Goal: Task Accomplishment & Management: Complete application form

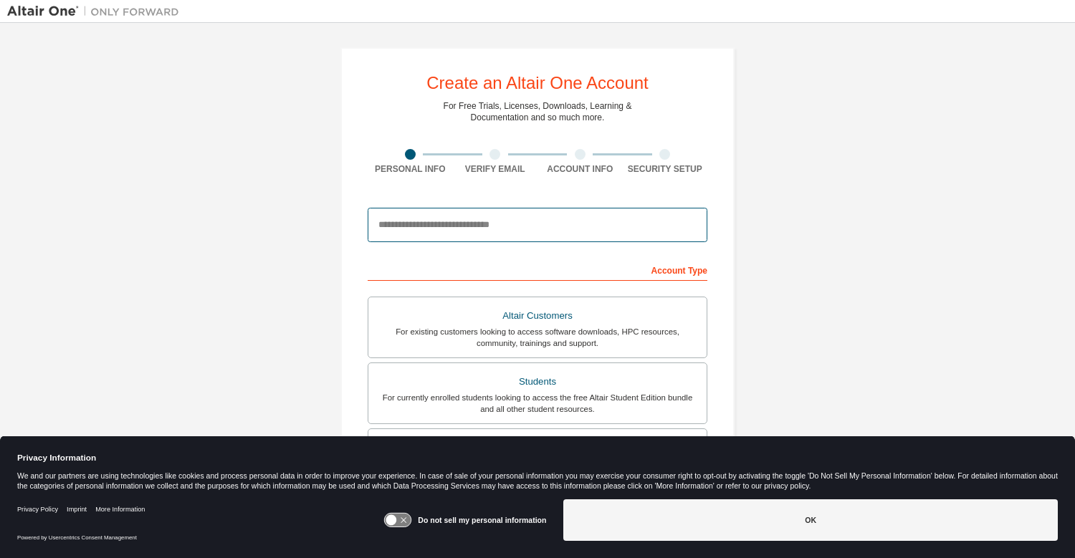
click at [500, 233] on input "email" at bounding box center [538, 225] width 340 height 34
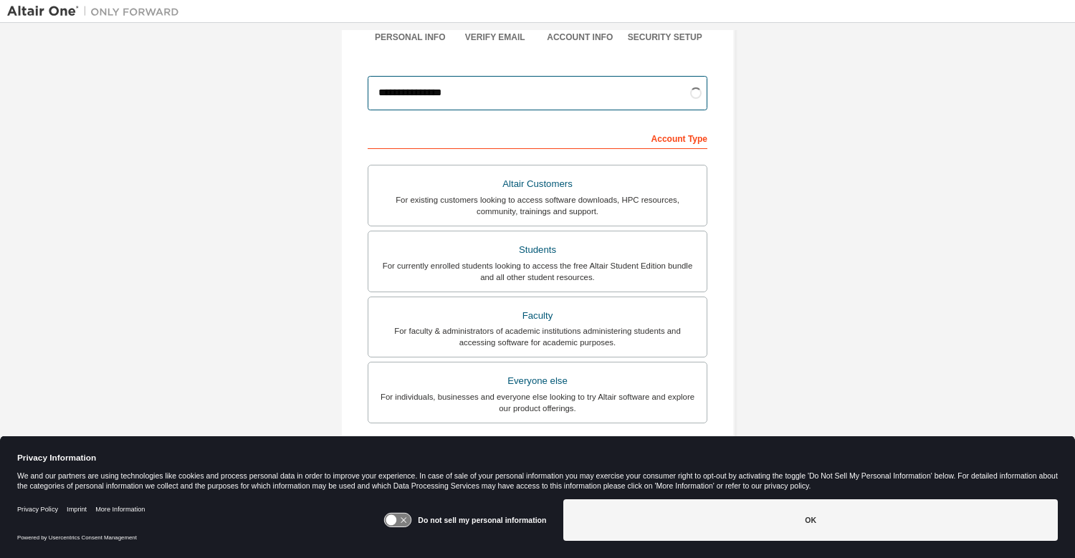
scroll to position [133, 0]
type input "**********"
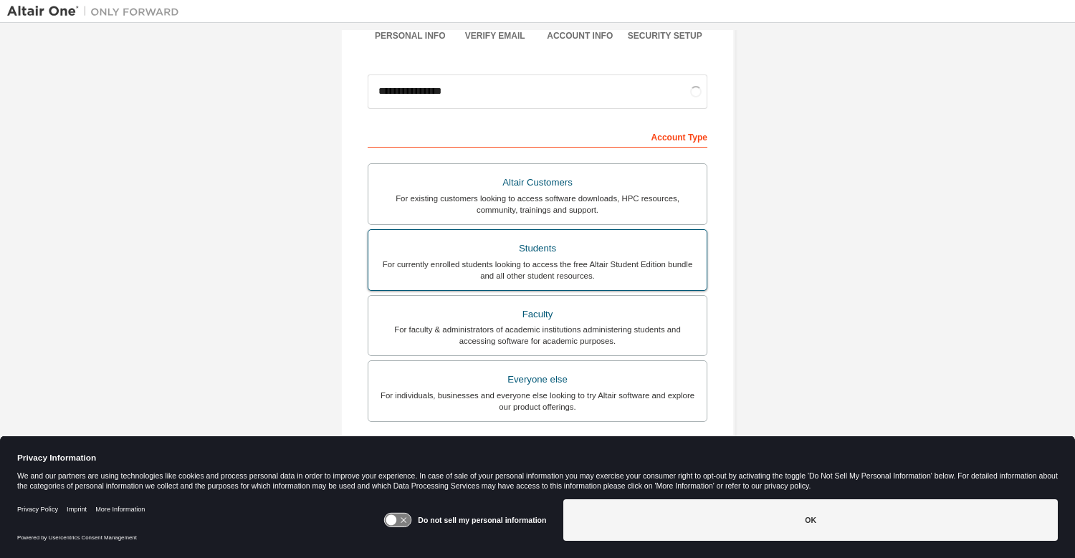
click at [555, 290] on label "Students For currently enrolled students looking to access the free Altair Stud…" at bounding box center [538, 260] width 340 height 62
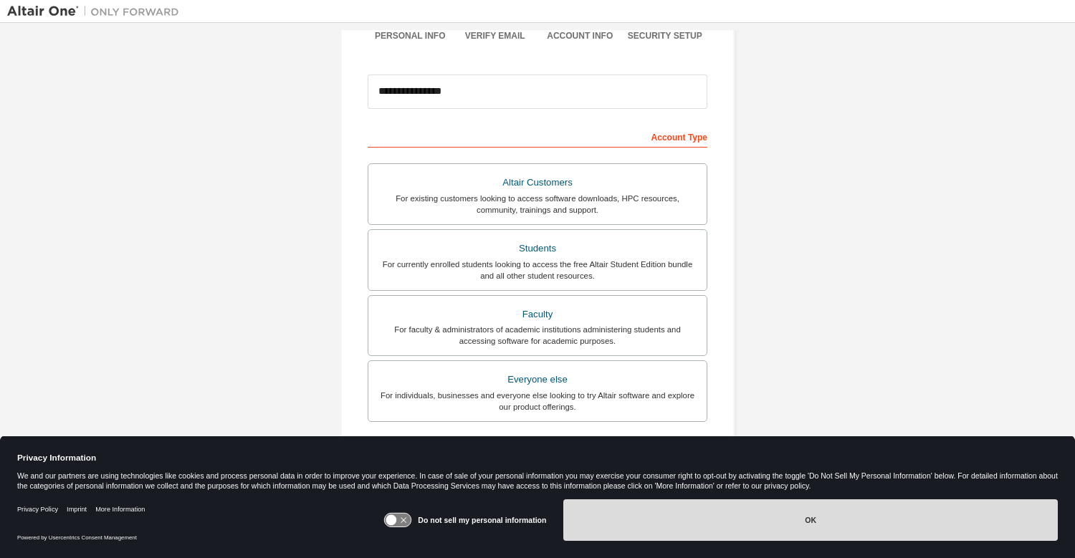
click at [621, 514] on button "OK" at bounding box center [810, 521] width 495 height 42
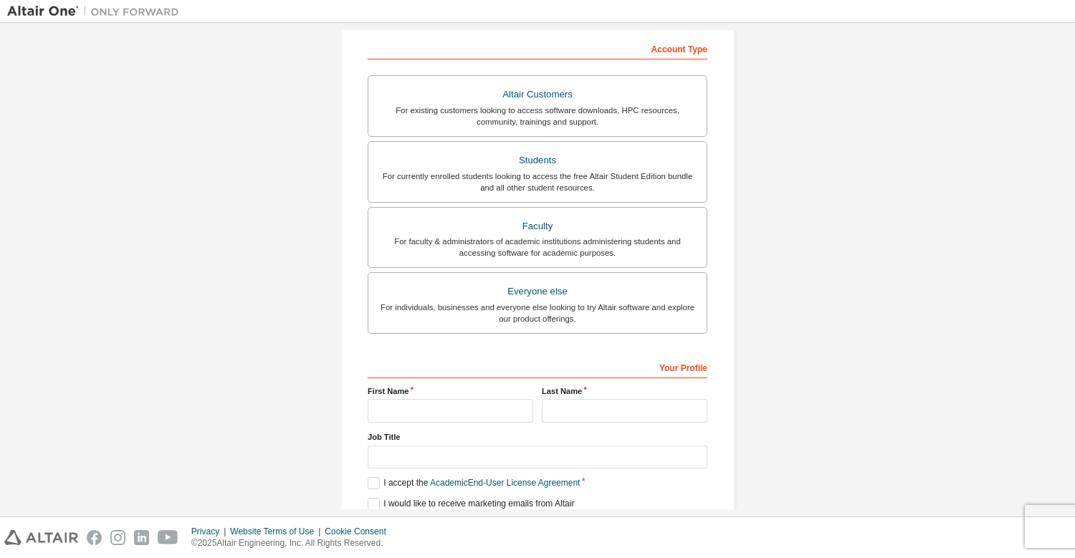
scroll to position [230, 0]
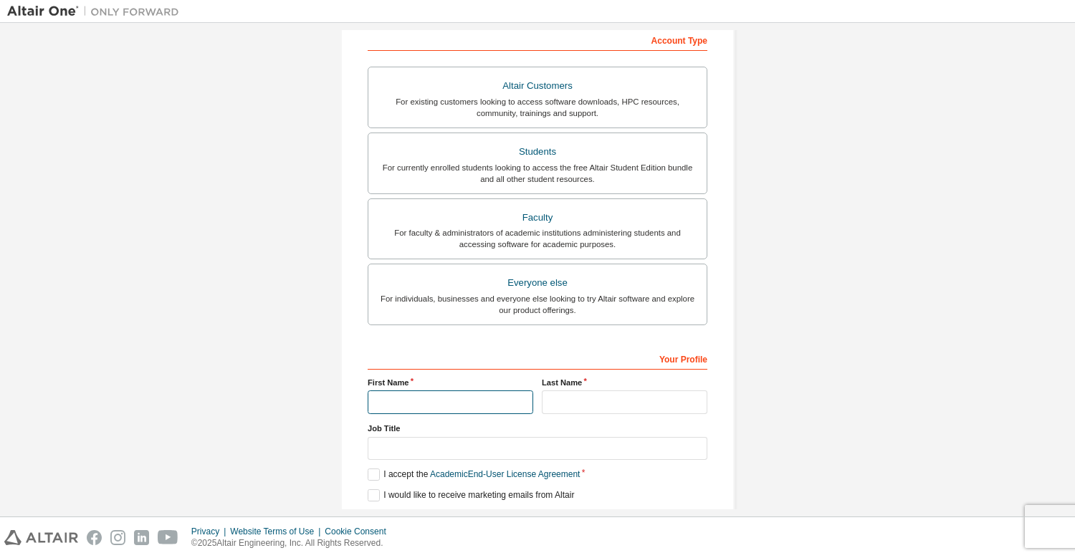
click at [507, 403] on input "text" at bounding box center [451, 403] width 166 height 24
type input "*****"
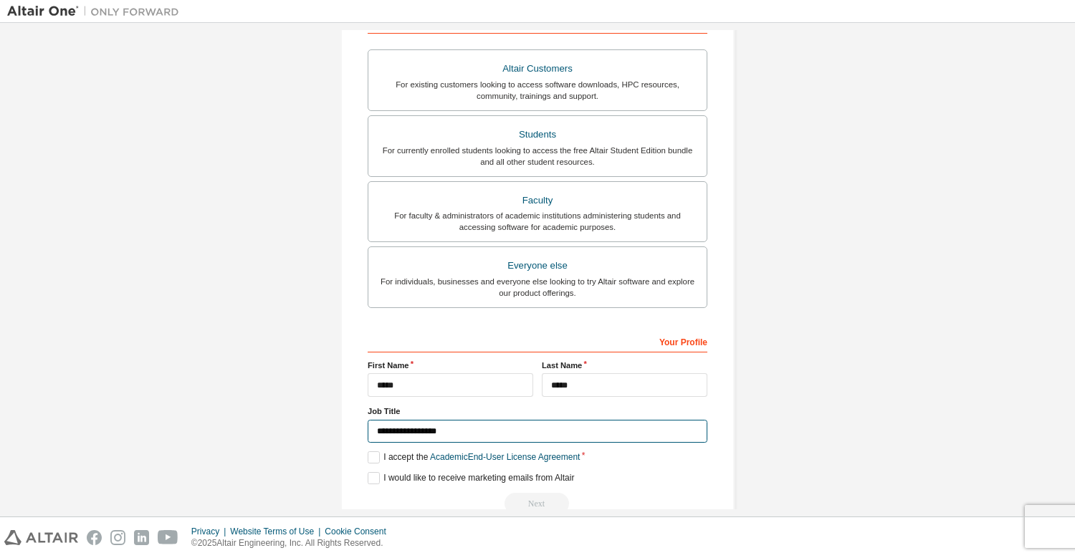
scroll to position [280, 0]
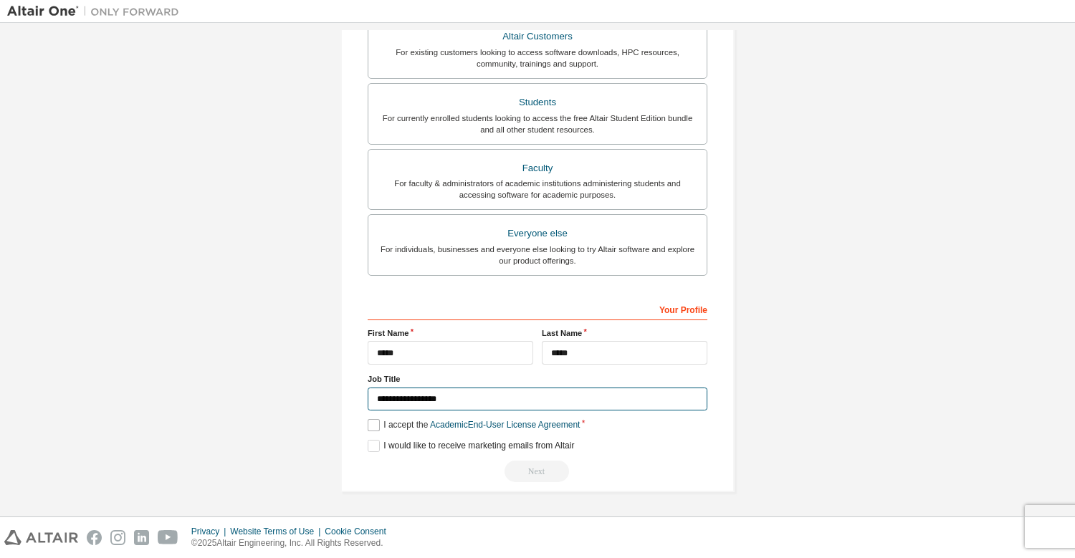
type input "**********"
click at [373, 424] on label "I accept the Academic End-User License Agreement" at bounding box center [474, 425] width 212 height 12
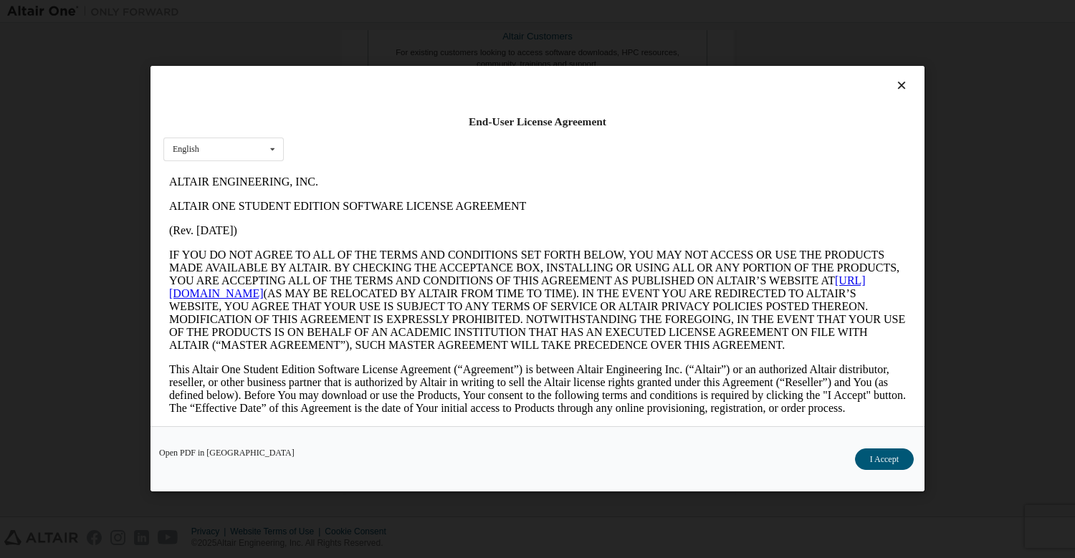
scroll to position [0, 0]
click at [874, 462] on button "I Accept" at bounding box center [884, 460] width 59 height 22
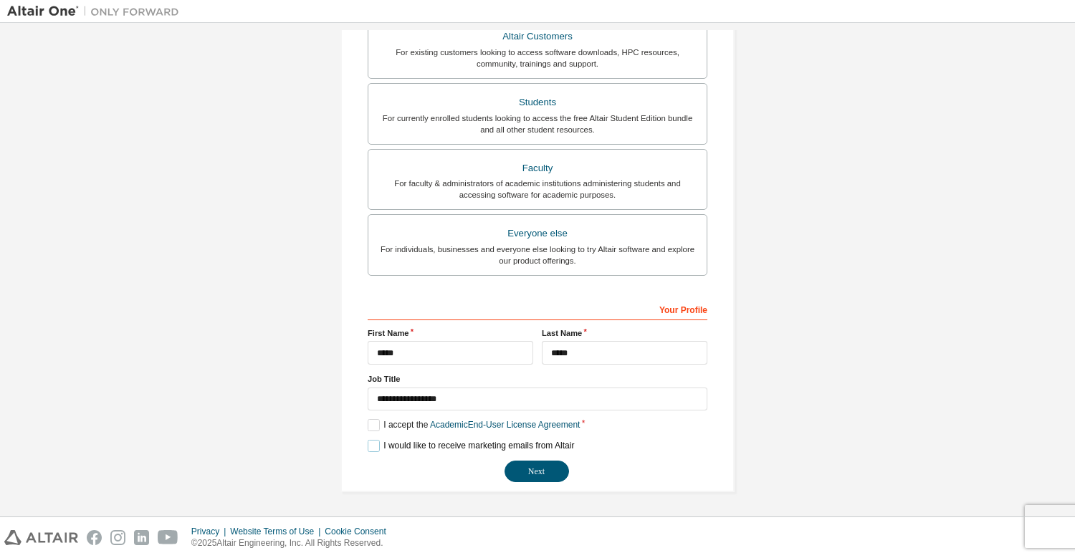
click at [370, 448] on label "I would like to receive marketing emails from Altair" at bounding box center [471, 446] width 206 height 12
click at [532, 467] on button "Next" at bounding box center [537, 472] width 65 height 22
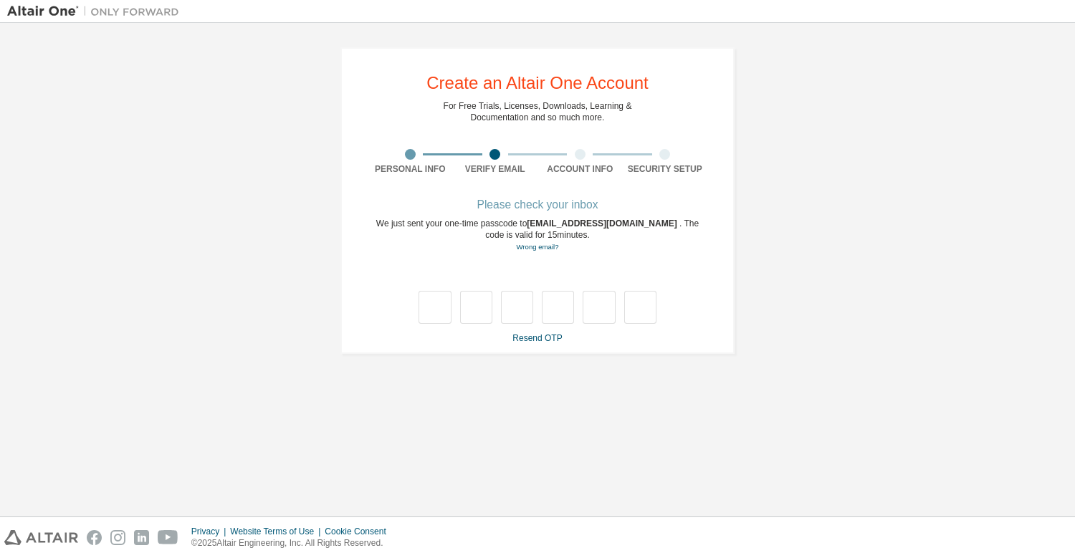
type input "*"
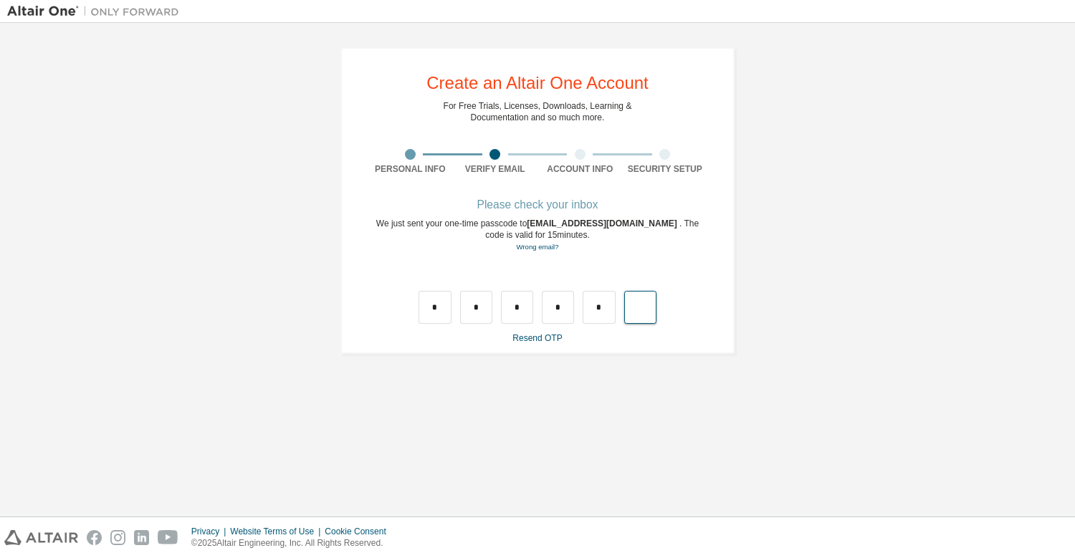
type input "*"
